Goal: Navigation & Orientation: Find specific page/section

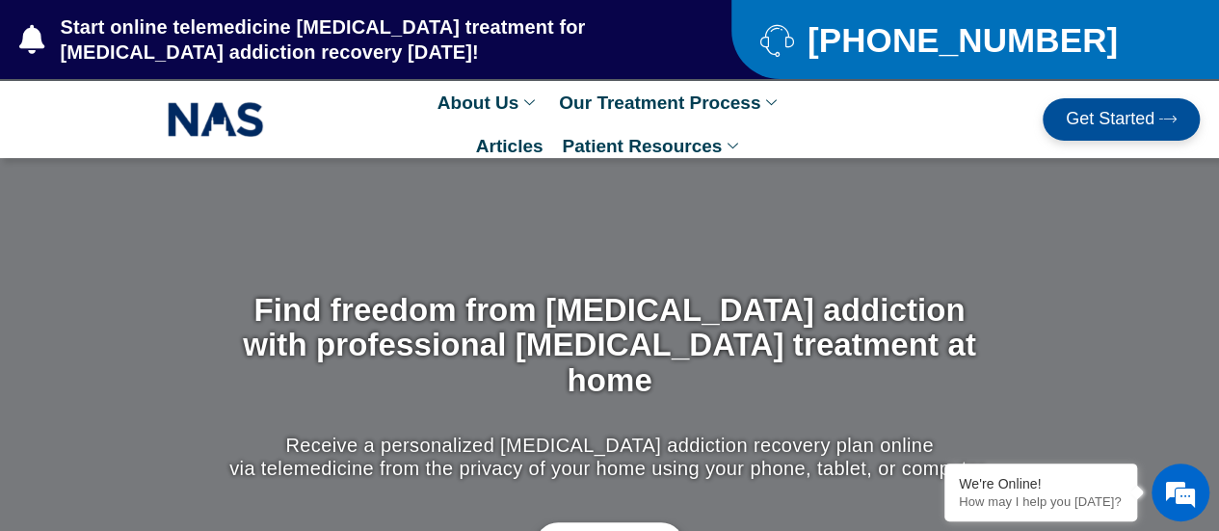
click at [242, 118] on img at bounding box center [216, 119] width 96 height 44
click at [241, 108] on img at bounding box center [216, 119] width 96 height 44
click at [1107, 113] on span "Get Started" at bounding box center [1109, 119] width 89 height 19
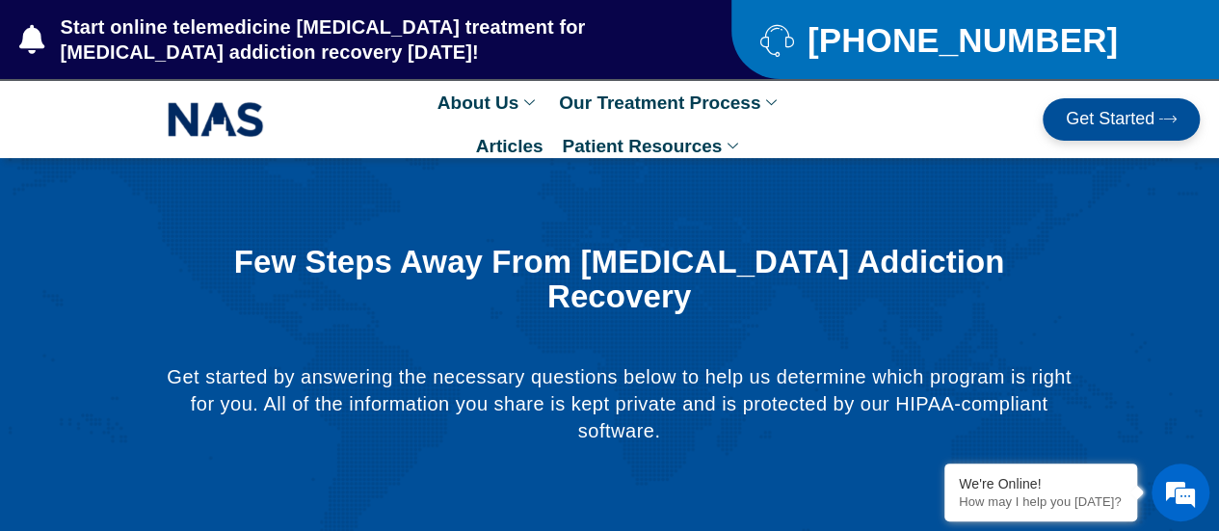
click at [218, 118] on img at bounding box center [216, 119] width 96 height 44
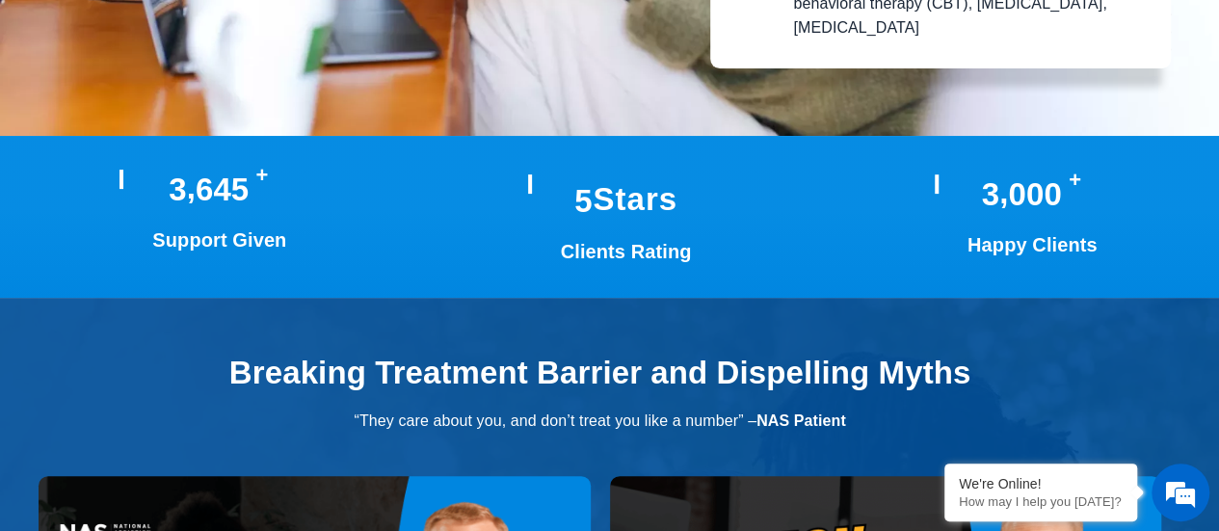
scroll to position [3853, 0]
